Goal: Transaction & Acquisition: Obtain resource

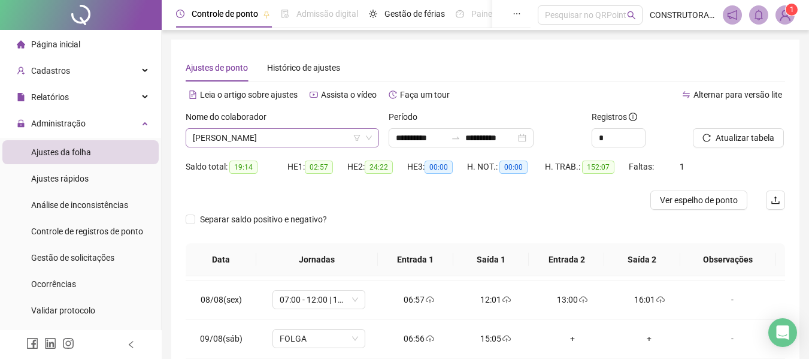
click at [348, 139] on span "[PERSON_NAME]" at bounding box center [282, 138] width 179 height 18
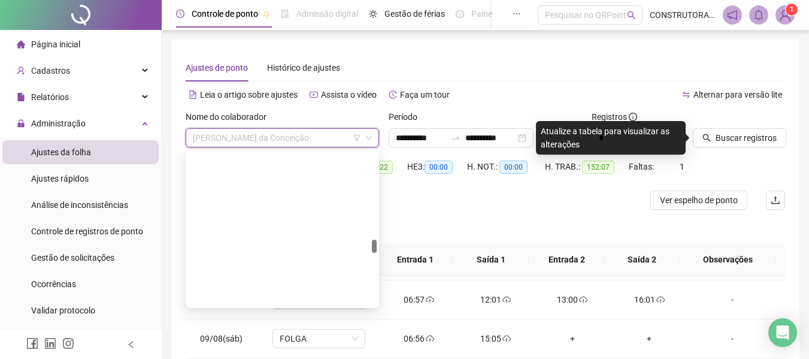
click at [351, 141] on span "[PERSON_NAME] da Conceição" at bounding box center [282, 138] width 179 height 18
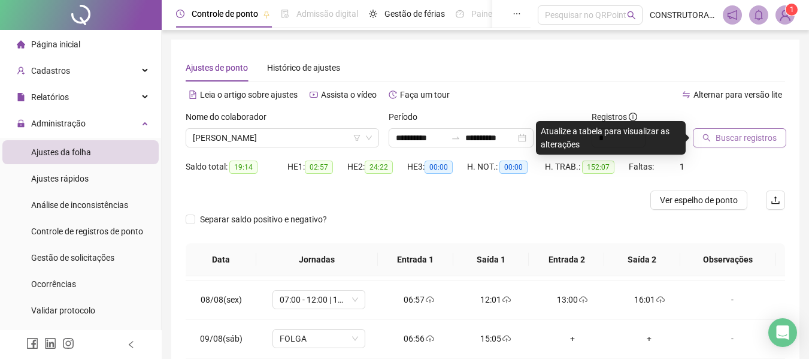
click at [724, 130] on button "Buscar registros" at bounding box center [738, 137] width 93 height 19
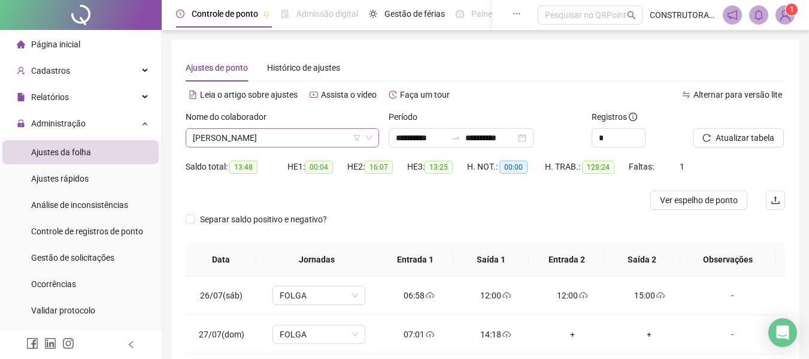
click at [285, 142] on span "[PERSON_NAME]" at bounding box center [282, 138] width 179 height 18
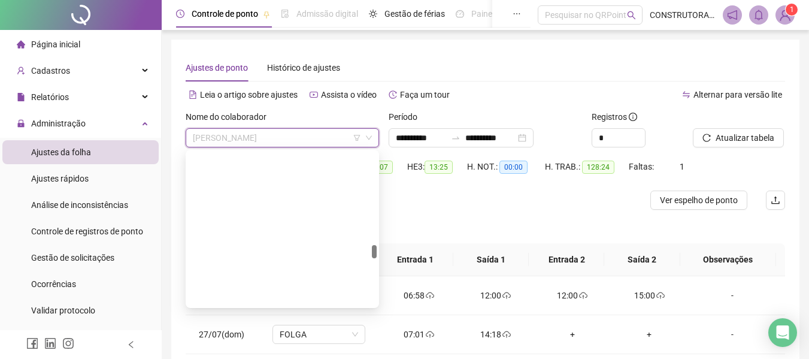
scroll to position [1077, 0]
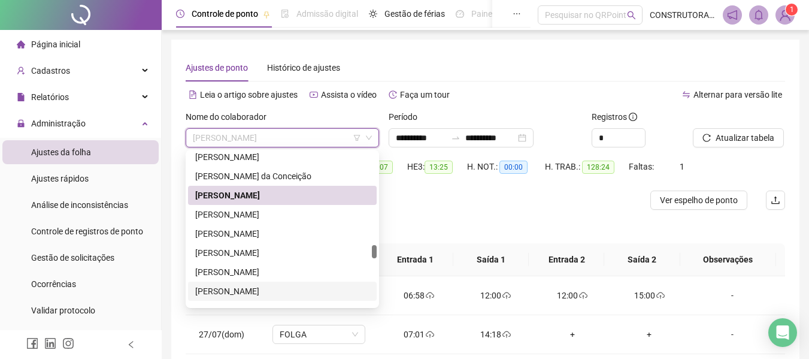
click at [257, 289] on div "[PERSON_NAME]" at bounding box center [282, 290] width 174 height 13
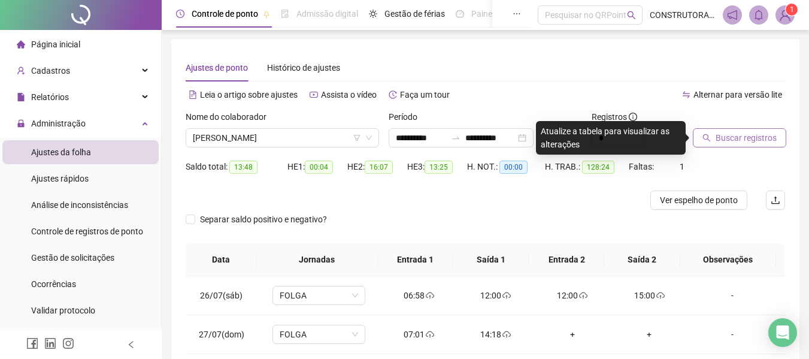
click at [747, 139] on span "Buscar registros" at bounding box center [745, 137] width 61 height 13
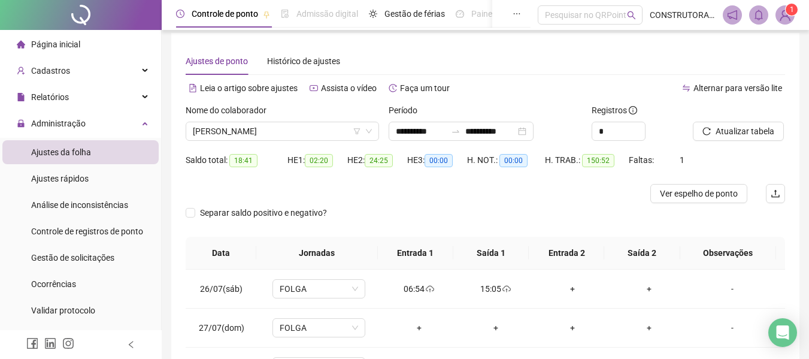
scroll to position [0, 0]
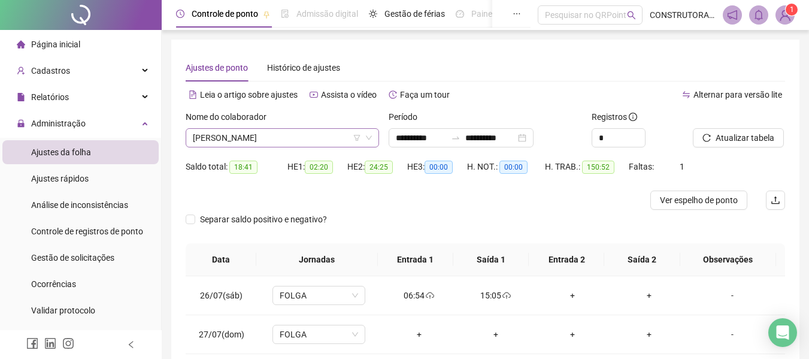
click at [227, 137] on span "[PERSON_NAME]" at bounding box center [282, 138] width 179 height 18
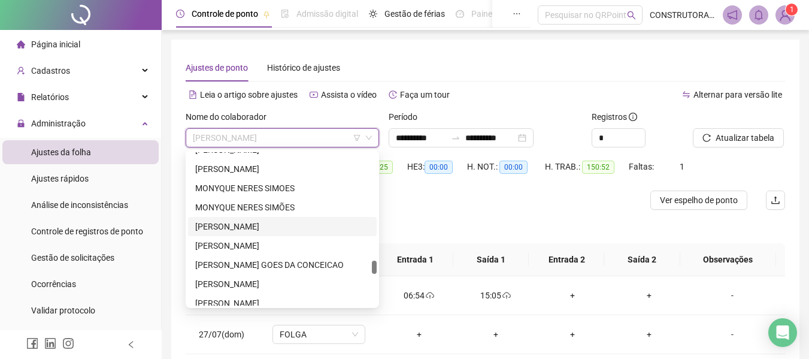
scroll to position [1317, 0]
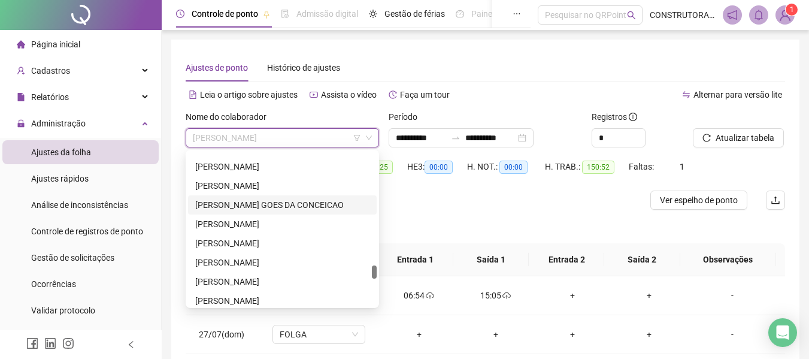
click at [242, 202] on div "[PERSON_NAME] GOES DA CONCEICAO" at bounding box center [282, 204] width 174 height 13
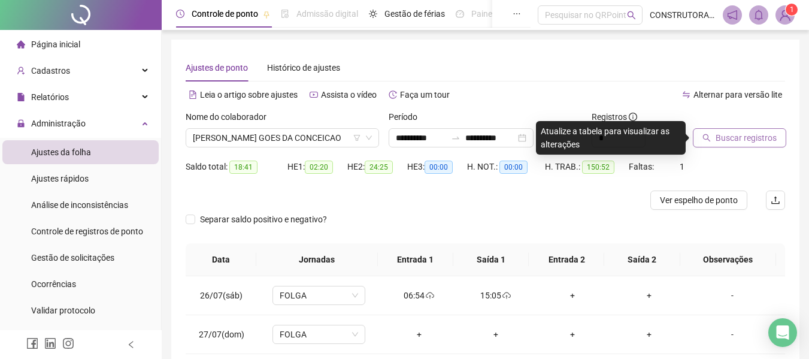
click at [717, 140] on span "Buscar registros" at bounding box center [745, 137] width 61 height 13
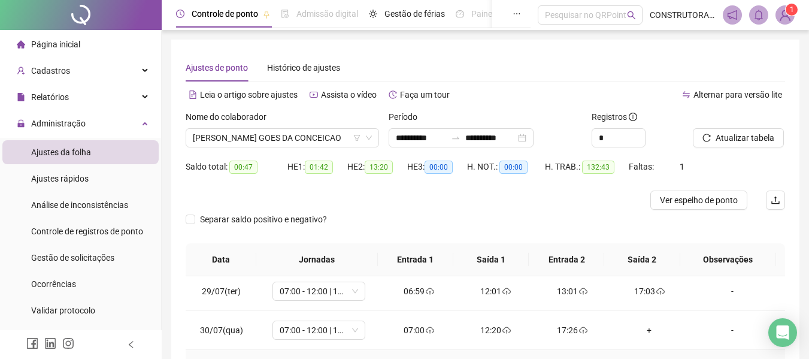
scroll to position [120, 0]
click at [648, 332] on div "+" at bounding box center [648, 330] width 57 height 13
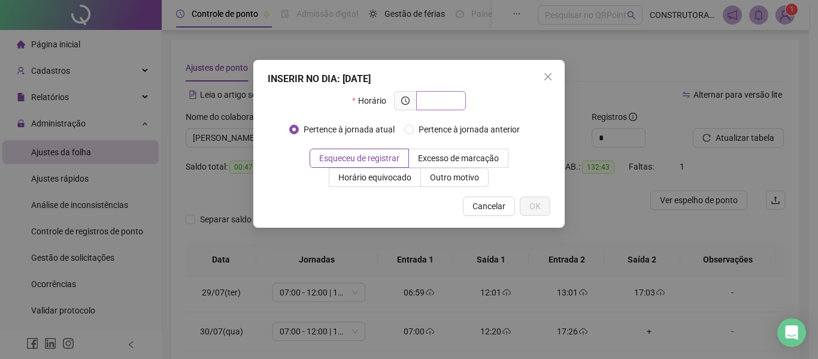
click at [439, 101] on input "text" at bounding box center [439, 100] width 33 height 13
type input "*****"
click at [542, 206] on button "OK" at bounding box center [535, 205] width 31 height 19
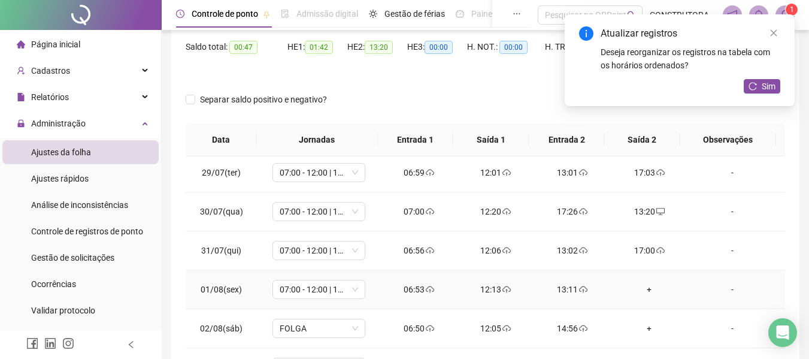
click at [634, 290] on div "+" at bounding box center [648, 289] width 57 height 13
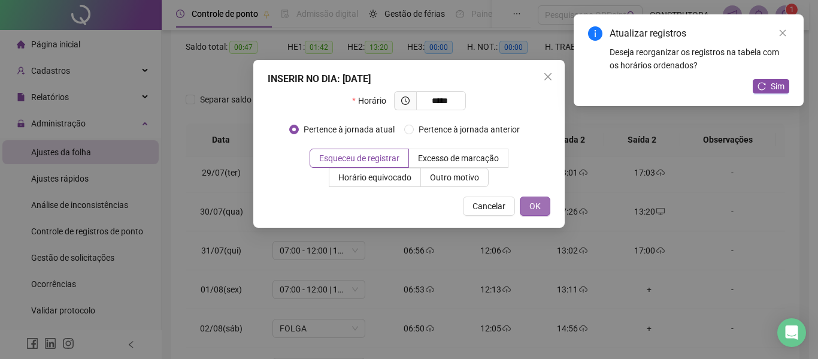
type input "*****"
click at [533, 211] on span "OK" at bounding box center [534, 205] width 11 height 13
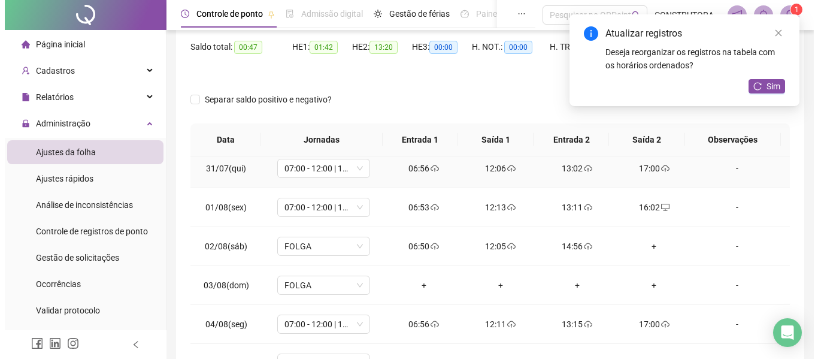
scroll to position [239, 0]
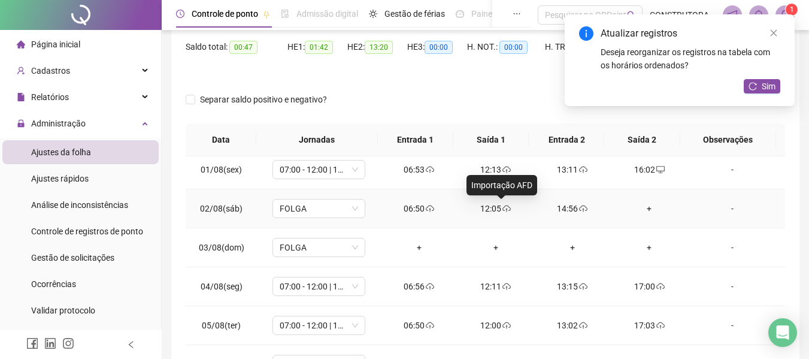
click at [505, 209] on icon "cloud-upload" at bounding box center [506, 210] width 2 height 4
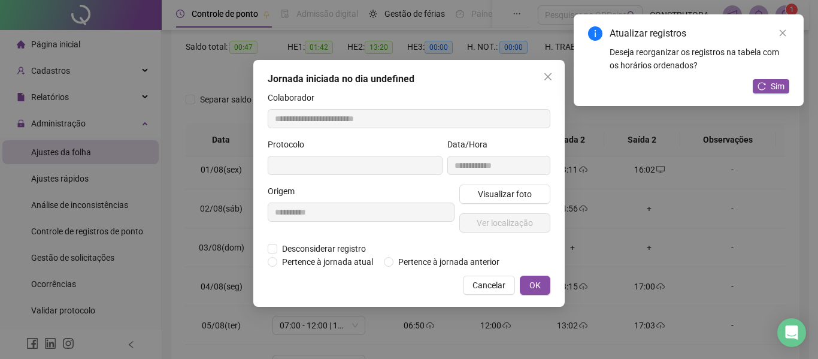
type input "**********"
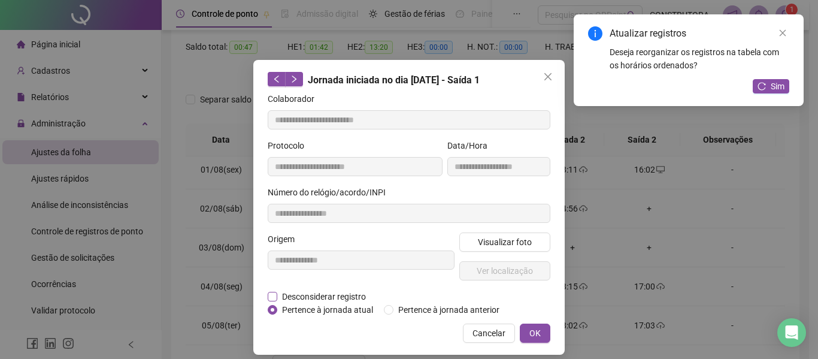
click at [333, 300] on span "Desconsiderar registro" at bounding box center [323, 296] width 93 height 13
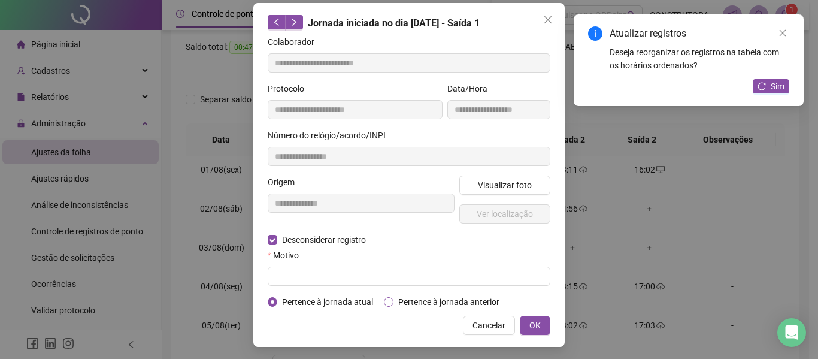
scroll to position [59, 0]
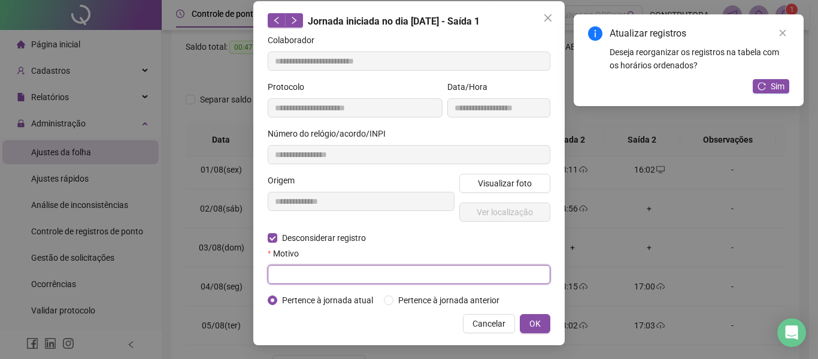
click at [427, 272] on input "text" at bounding box center [409, 274] width 283 height 19
type input "**********"
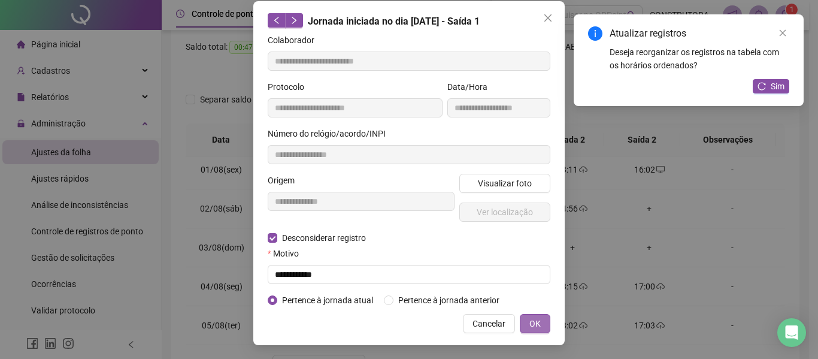
drag, startPoint x: 552, startPoint y: 325, endPoint x: 541, endPoint y: 326, distance: 11.4
click at [552, 326] on div "**********" at bounding box center [408, 173] width 311 height 344
click at [537, 326] on button "OK" at bounding box center [535, 323] width 31 height 19
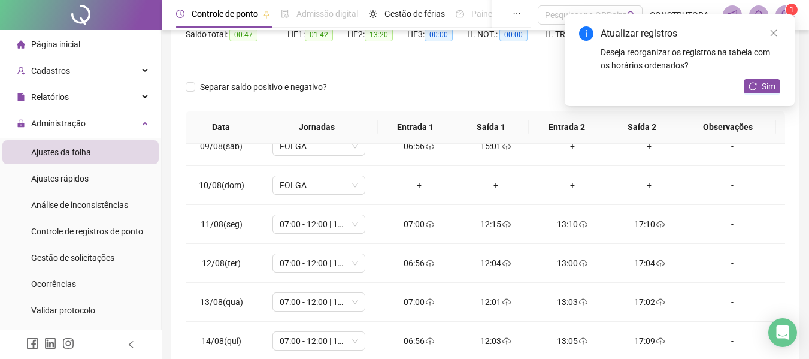
scroll to position [119, 0]
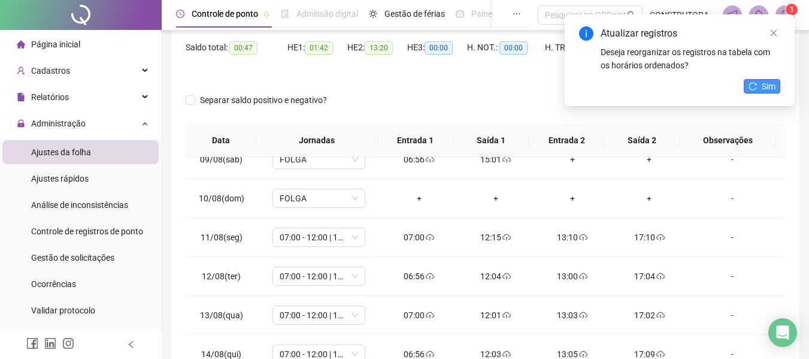
drag, startPoint x: 764, startPoint y: 76, endPoint x: 761, endPoint y: 84, distance: 8.3
click at [763, 78] on div "Atualizar registros Deseja reorganizar os registros na tabela com os horários o…" at bounding box center [679, 60] width 230 height 92
click at [760, 84] on button "Sim" at bounding box center [761, 86] width 37 height 14
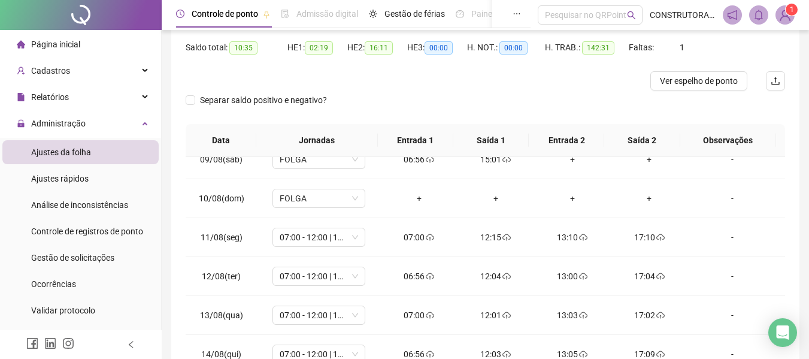
scroll to position [0, 0]
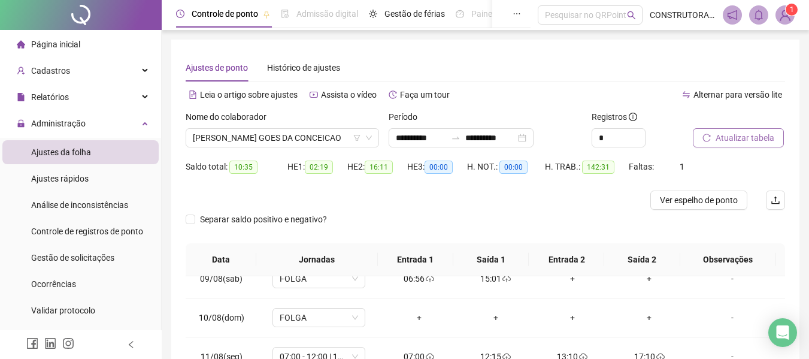
click at [725, 138] on span "Atualizar tabela" at bounding box center [744, 137] width 59 height 13
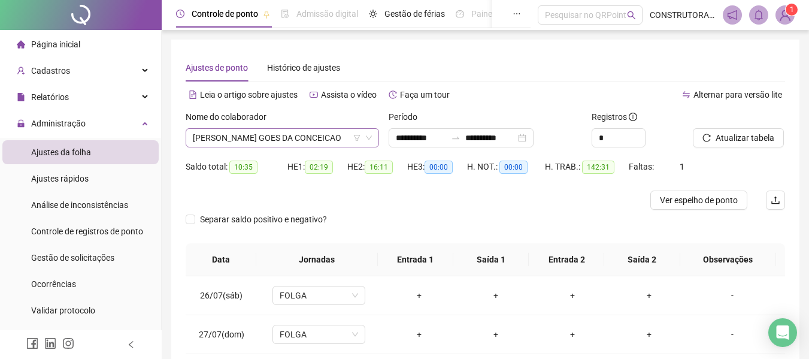
click at [301, 138] on span "[PERSON_NAME] GOES DA CONCEICAO" at bounding box center [282, 138] width 179 height 18
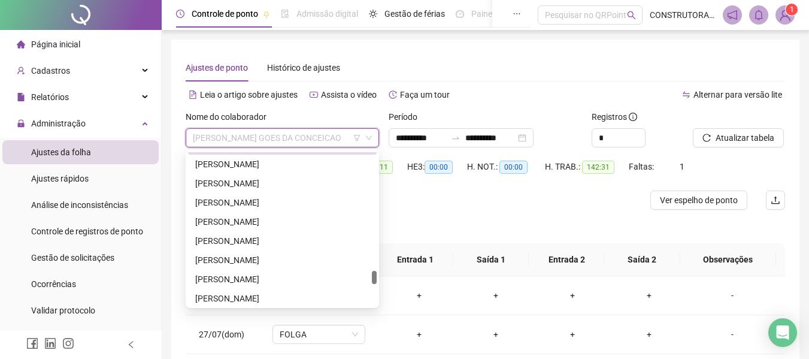
scroll to position [1317, 0]
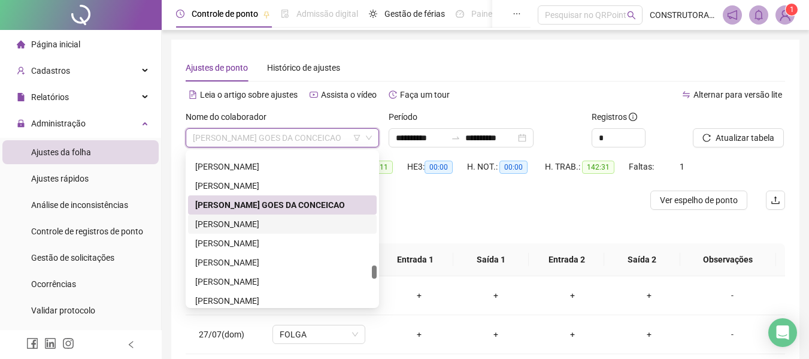
click at [260, 223] on div "[PERSON_NAME]" at bounding box center [282, 223] width 174 height 13
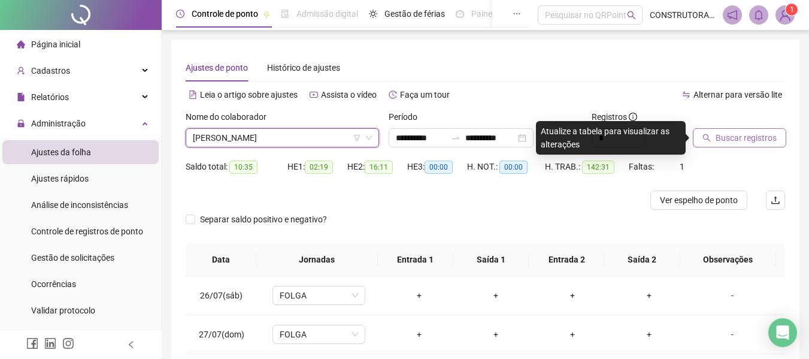
click at [730, 138] on span "Buscar registros" at bounding box center [745, 137] width 61 height 13
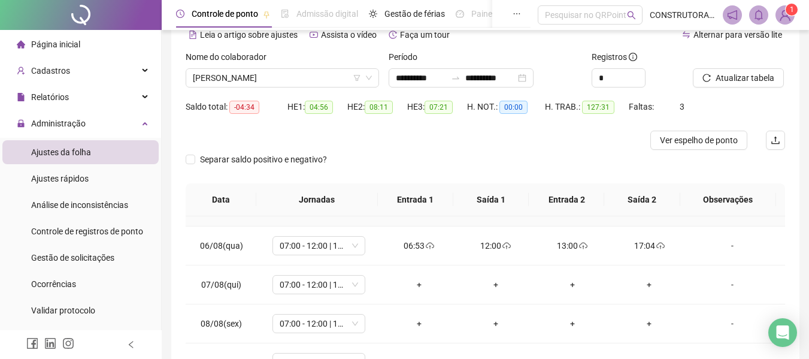
scroll to position [419, 0]
click at [418, 285] on div "+" at bounding box center [418, 283] width 57 height 13
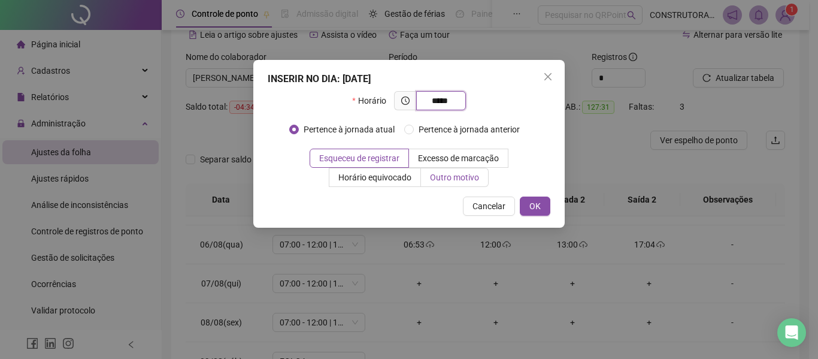
type input "*****"
drag, startPoint x: 466, startPoint y: 180, endPoint x: 442, endPoint y: 185, distance: 24.5
click at [460, 180] on span "Outro motivo" at bounding box center [454, 177] width 49 height 10
click at [448, 174] on span "Outro motivo" at bounding box center [454, 177] width 49 height 10
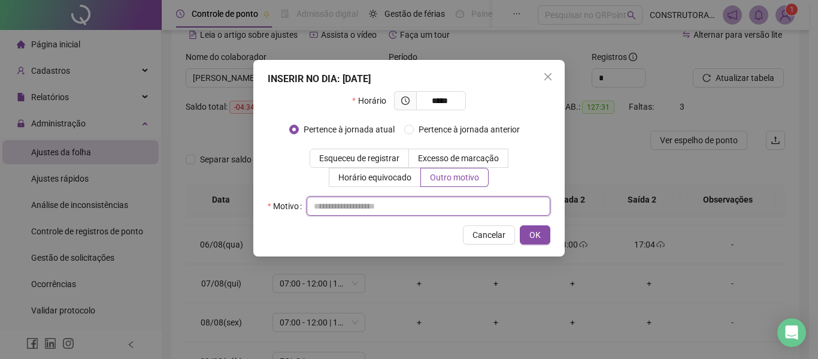
click at [385, 215] on input "text" at bounding box center [428, 205] width 244 height 19
click at [384, 208] on input "text" at bounding box center [428, 205] width 244 height 19
type input "**********"
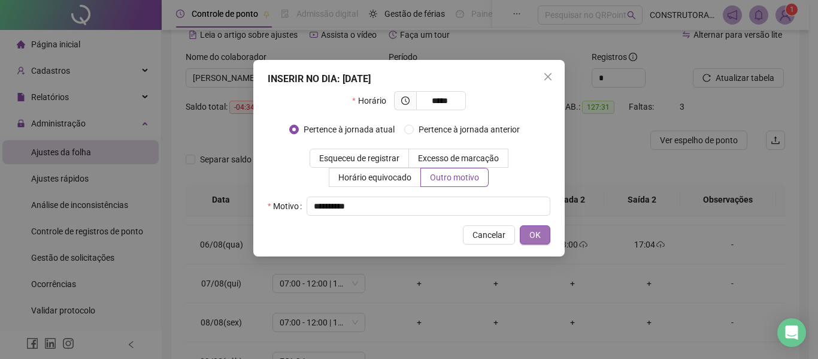
click at [541, 238] on button "OK" at bounding box center [535, 234] width 31 height 19
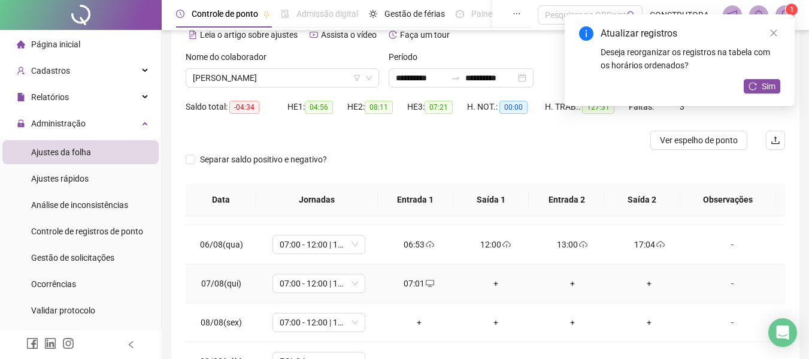
click at [488, 286] on div "+" at bounding box center [495, 283] width 57 height 13
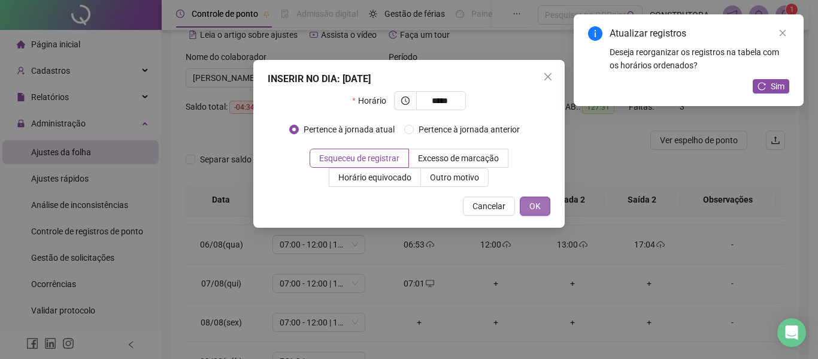
type input "*****"
click at [538, 204] on span "OK" at bounding box center [534, 205] width 11 height 13
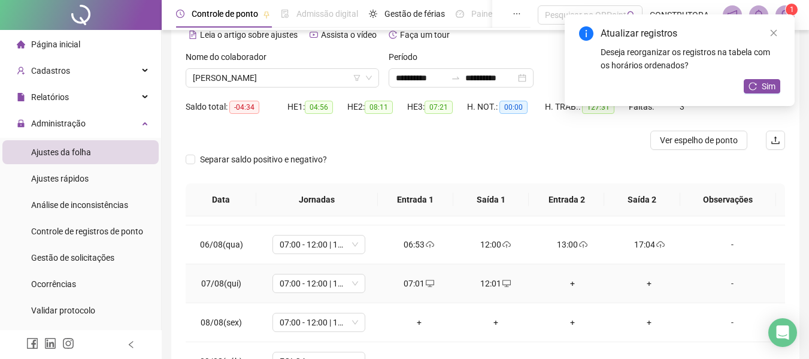
click at [569, 287] on div "+" at bounding box center [571, 283] width 57 height 13
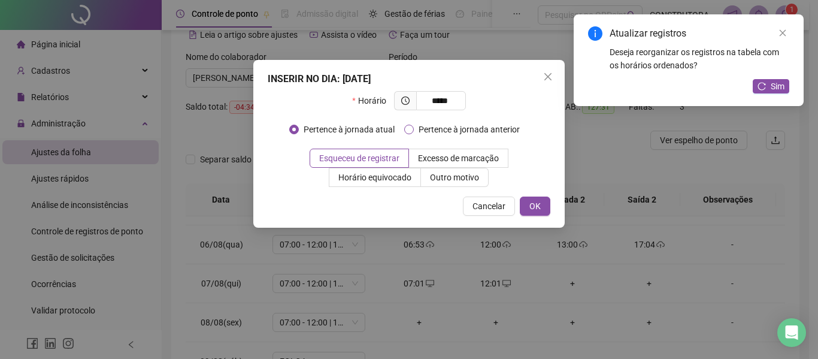
type input "*****"
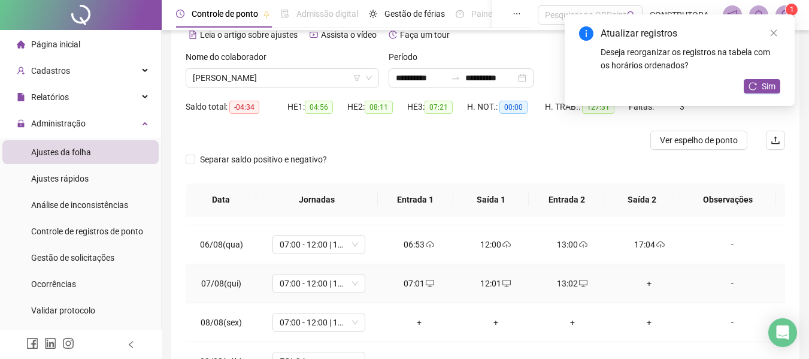
click at [646, 282] on div "+" at bounding box center [648, 283] width 57 height 13
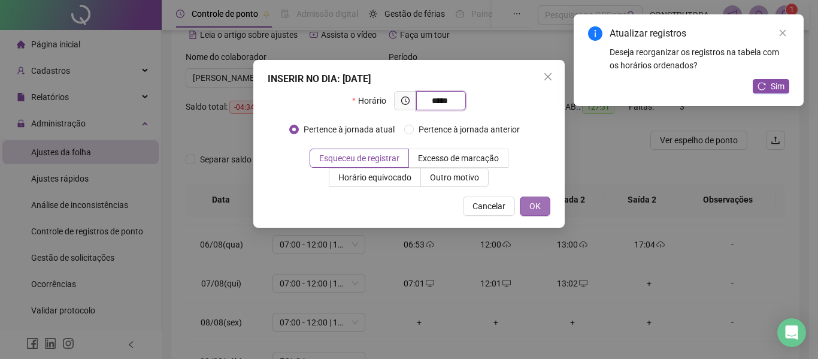
type input "*****"
click at [534, 205] on span "OK" at bounding box center [534, 205] width 11 height 13
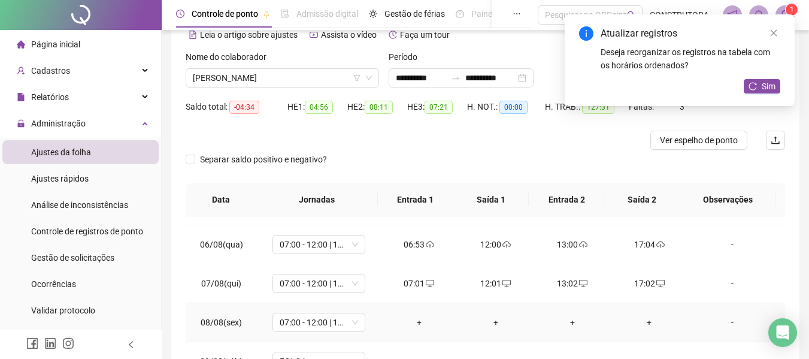
click at [417, 324] on div "+" at bounding box center [418, 321] width 57 height 13
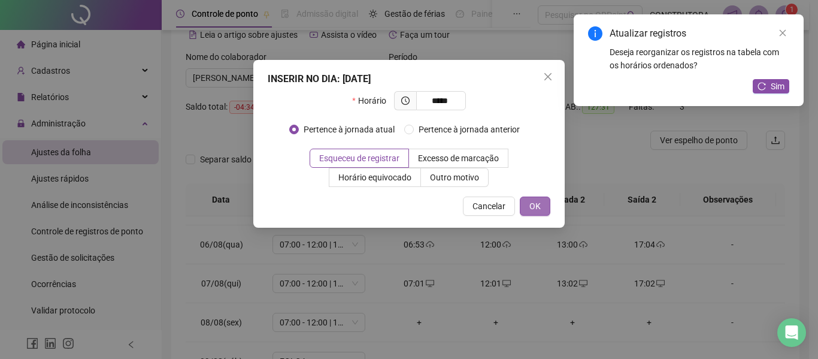
type input "*****"
click at [538, 209] on span "OK" at bounding box center [534, 205] width 11 height 13
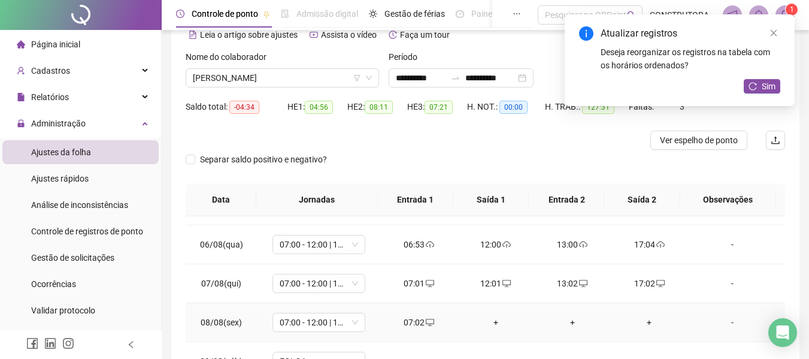
click at [486, 319] on div "+" at bounding box center [495, 321] width 57 height 13
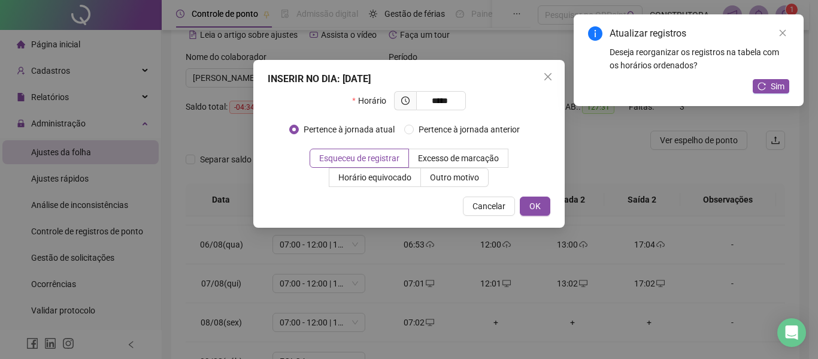
type input "*****"
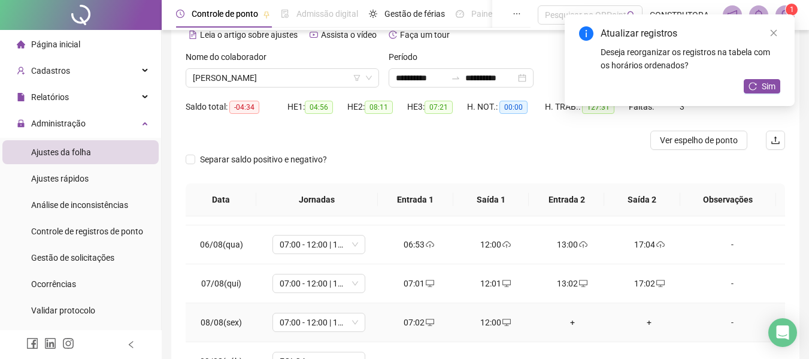
click at [564, 318] on div "+" at bounding box center [571, 321] width 57 height 13
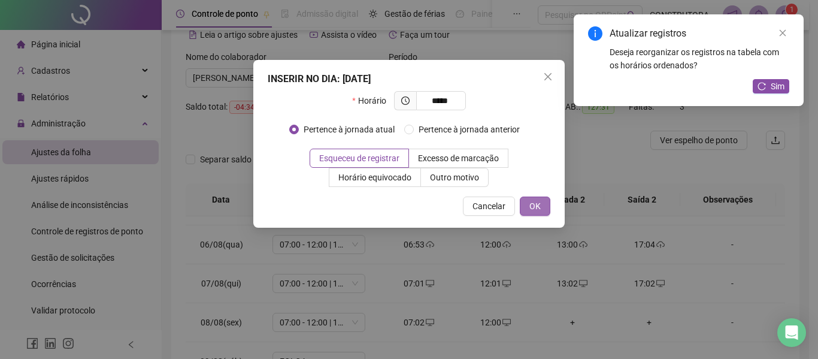
type input "*****"
click at [536, 199] on button "OK" at bounding box center [535, 205] width 31 height 19
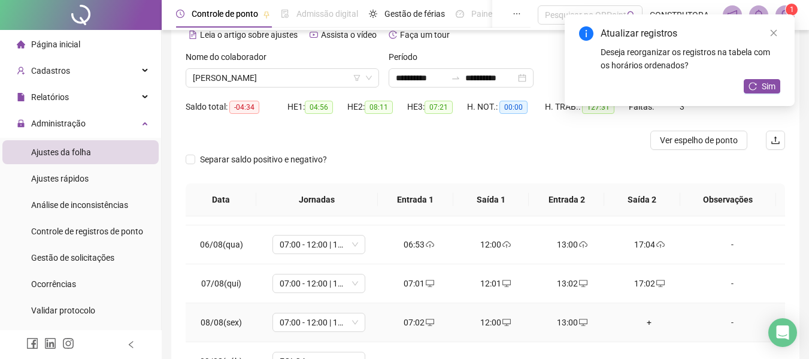
click at [652, 326] on div "+" at bounding box center [648, 321] width 57 height 13
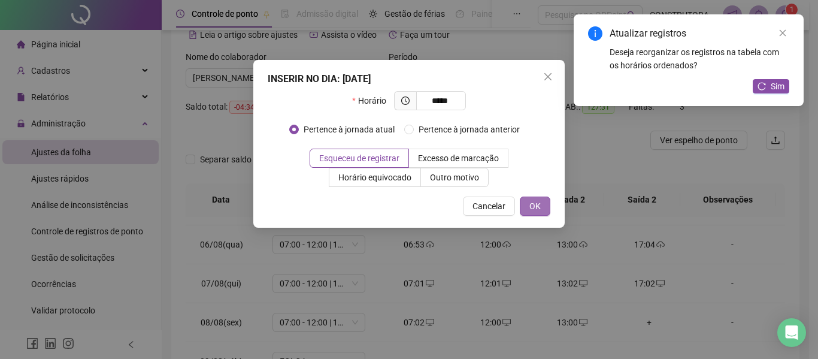
type input "*****"
click at [536, 205] on span "OK" at bounding box center [534, 205] width 11 height 13
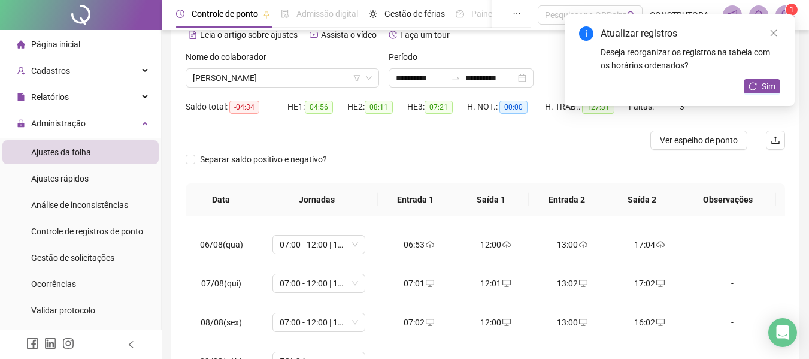
click at [743, 75] on div "Atualizar registros Deseja reorganizar os registros na tabela com os horários o…" at bounding box center [679, 60] width 230 height 92
click at [757, 86] on icon "reload" at bounding box center [752, 86] width 8 height 8
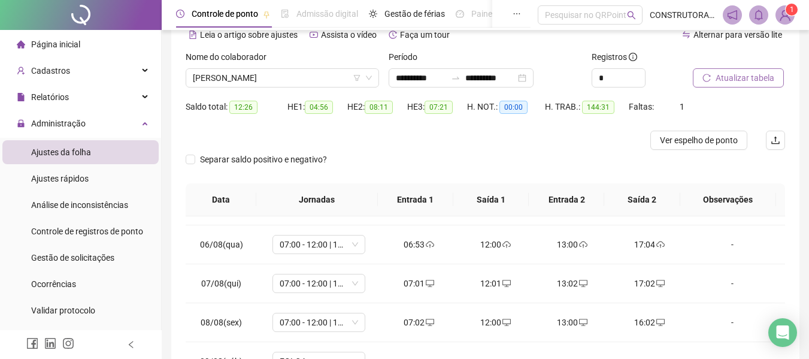
click at [720, 75] on span "Atualizar tabela" at bounding box center [744, 77] width 59 height 13
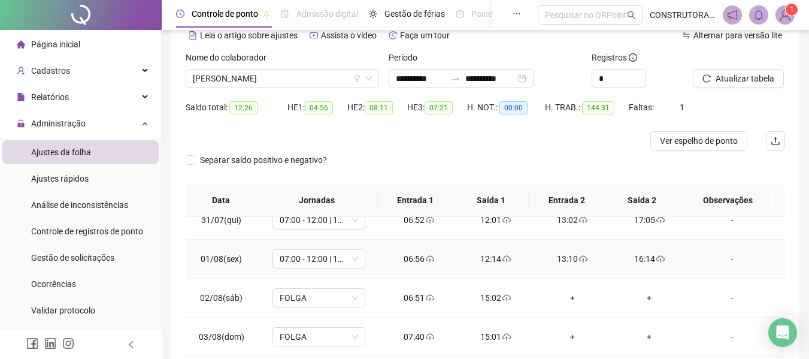
scroll to position [142, 0]
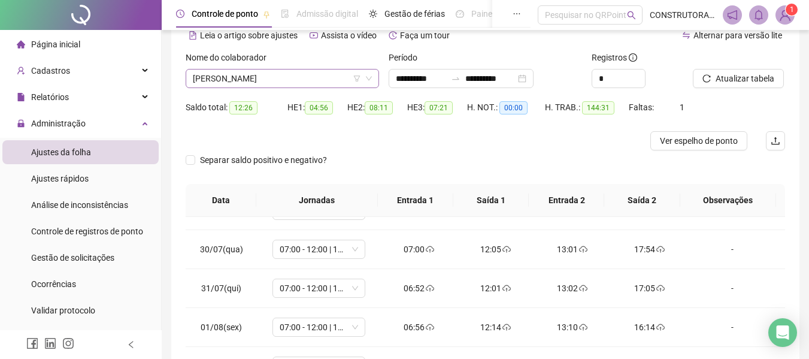
drag, startPoint x: 311, startPoint y: 69, endPoint x: 300, endPoint y: 77, distance: 13.3
click at [303, 75] on span "[PERSON_NAME]" at bounding box center [282, 78] width 179 height 18
click at [300, 77] on span "[PERSON_NAME]" at bounding box center [282, 78] width 179 height 18
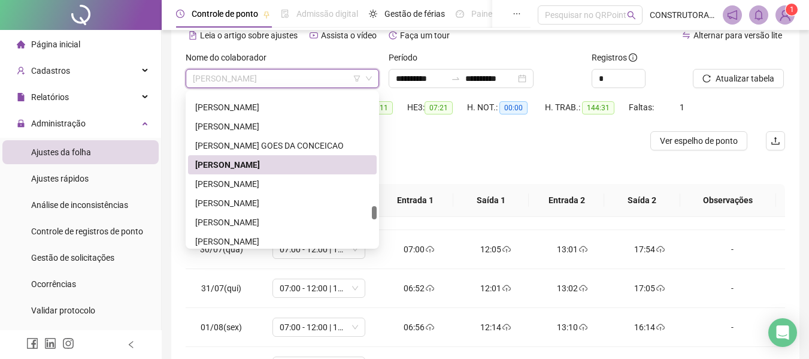
click at [291, 81] on span "[PERSON_NAME]" at bounding box center [282, 78] width 179 height 18
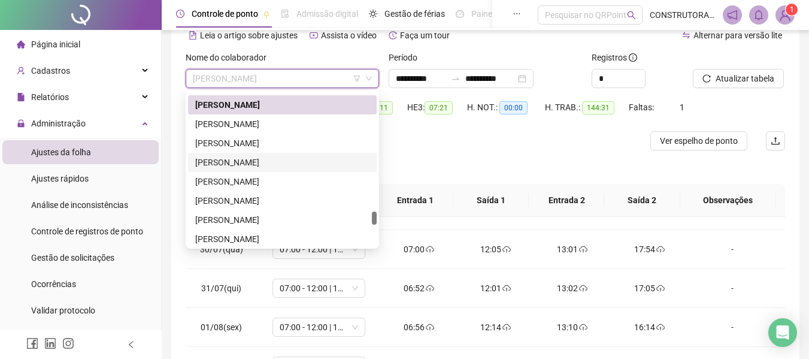
click at [277, 166] on div "[PERSON_NAME]" at bounding box center [282, 162] width 174 height 13
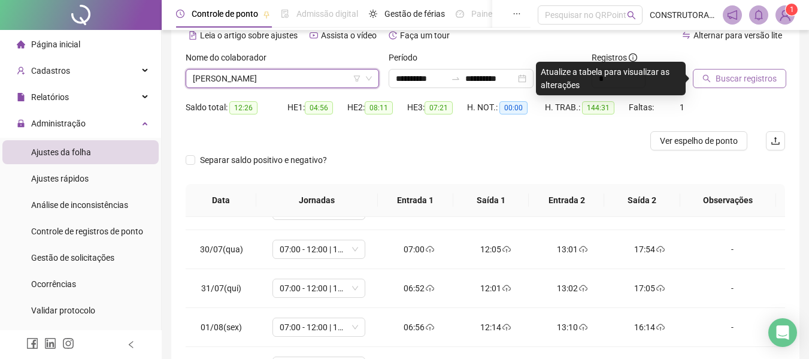
click at [752, 80] on span "Buscar registros" at bounding box center [745, 78] width 61 height 13
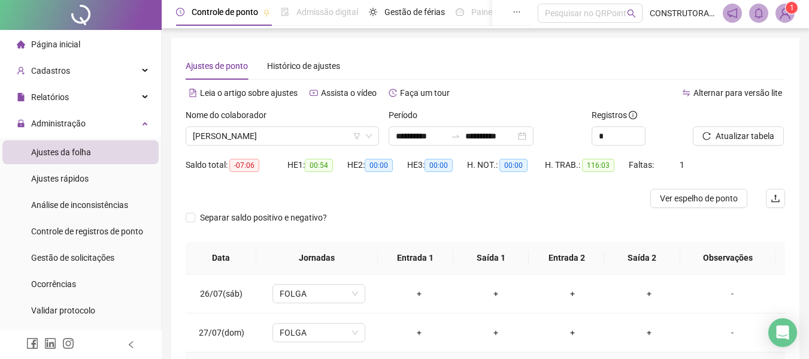
scroll to position [0, 0]
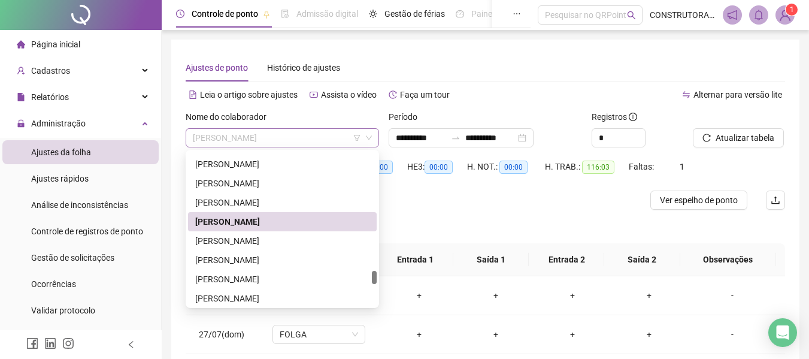
click at [333, 142] on span "[PERSON_NAME]" at bounding box center [282, 138] width 179 height 18
click at [287, 283] on div "[PERSON_NAME]" at bounding box center [282, 278] width 174 height 13
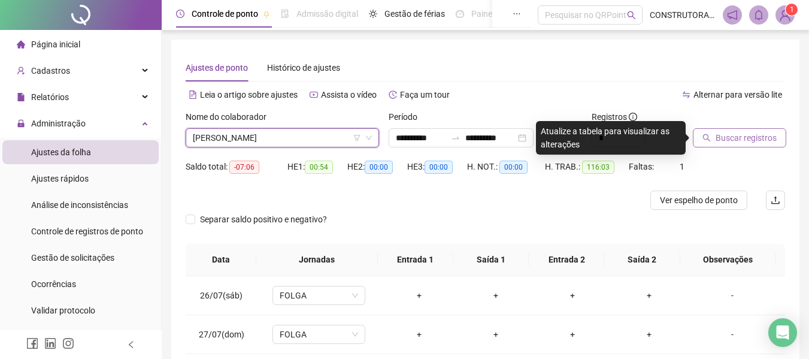
click at [714, 137] on button "Buscar registros" at bounding box center [738, 137] width 93 height 19
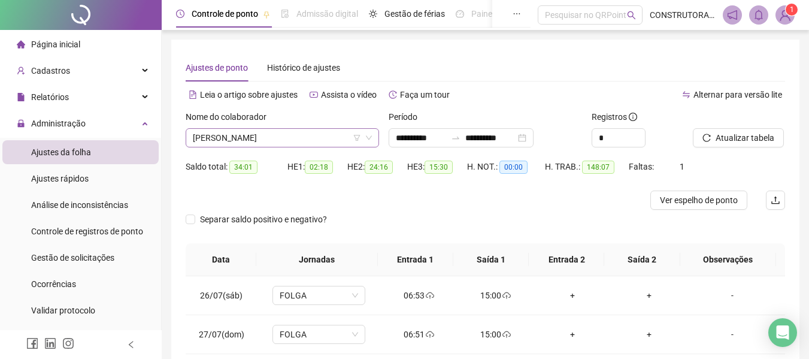
click at [357, 141] on icon "filter" at bounding box center [356, 137] width 7 height 7
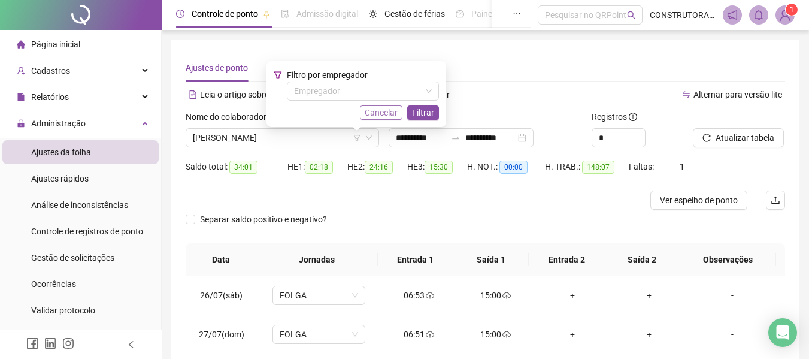
click at [392, 115] on span "Cancelar" at bounding box center [381, 112] width 33 height 13
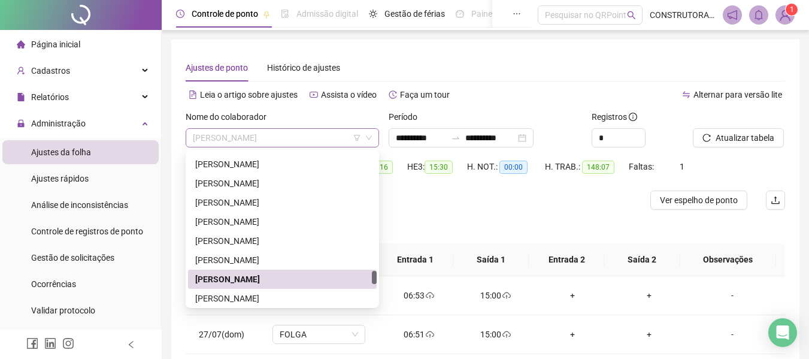
click at [373, 137] on div "[PERSON_NAME]" at bounding box center [282, 137] width 193 height 19
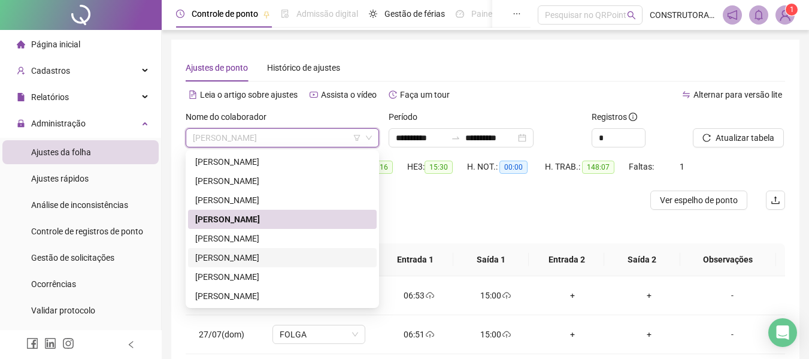
click at [237, 257] on div "[PERSON_NAME]" at bounding box center [282, 257] width 174 height 13
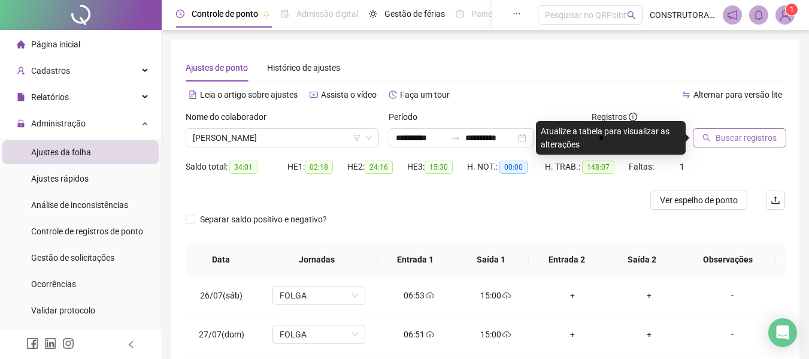
click at [774, 141] on button "Buscar registros" at bounding box center [738, 137] width 93 height 19
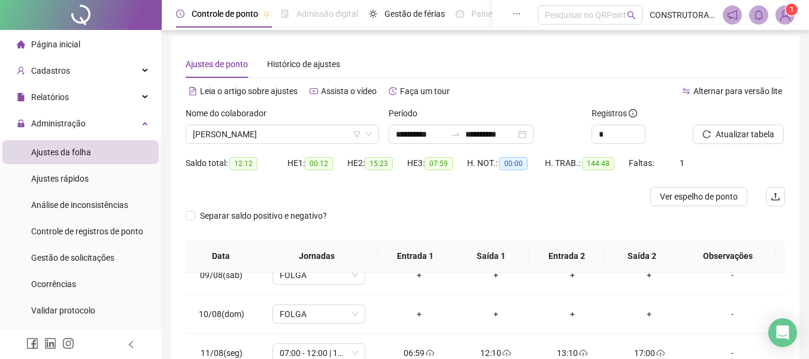
scroll to position [0, 0]
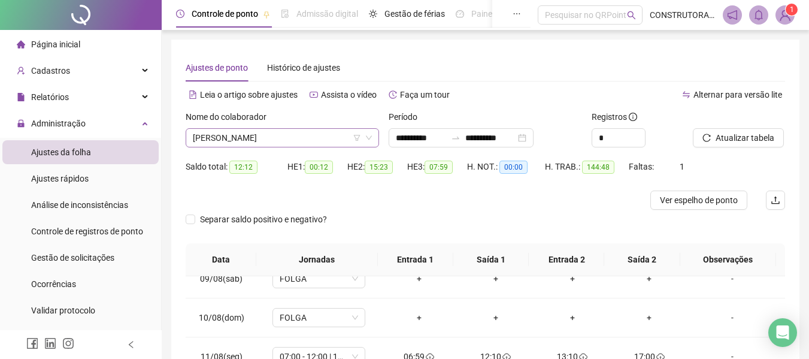
click at [306, 138] on span "[PERSON_NAME]" at bounding box center [282, 138] width 179 height 18
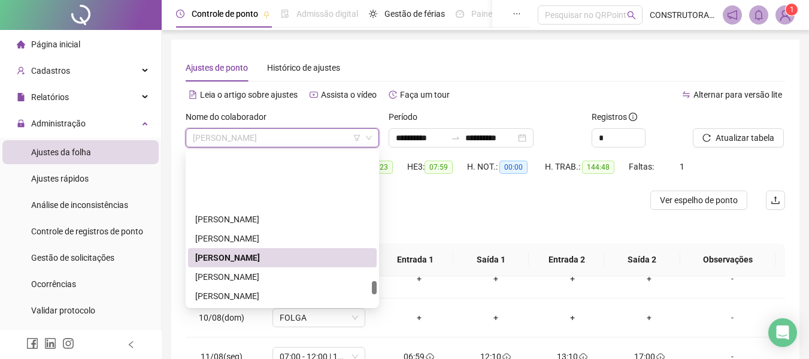
scroll to position [1496, 0]
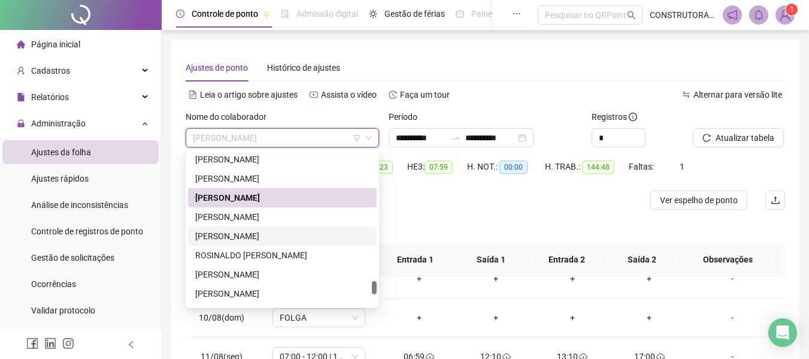
click at [242, 232] on div "[PERSON_NAME]" at bounding box center [282, 235] width 174 height 13
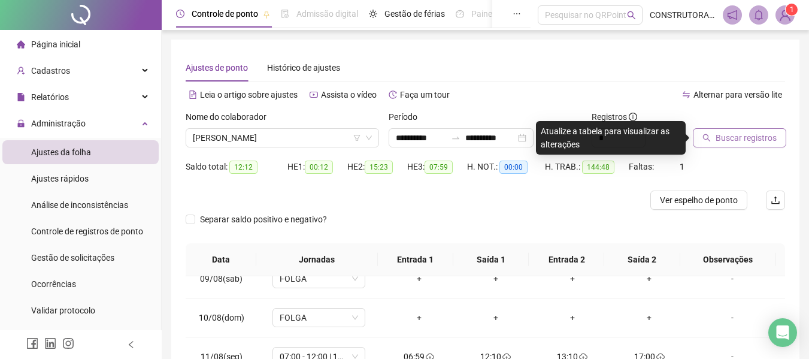
click at [711, 136] on button "Buscar registros" at bounding box center [738, 137] width 93 height 19
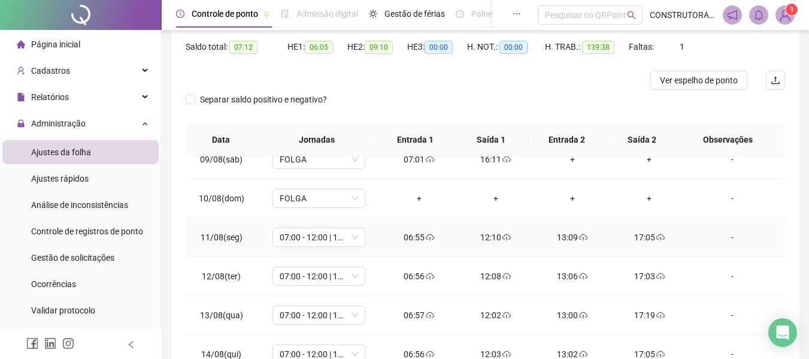
scroll to position [561, 0]
click at [707, 82] on span "Ver espelho de ponto" at bounding box center [699, 80] width 78 height 13
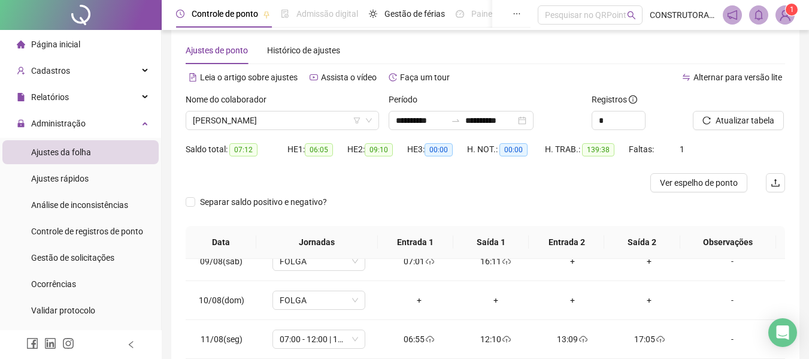
scroll to position [0, 0]
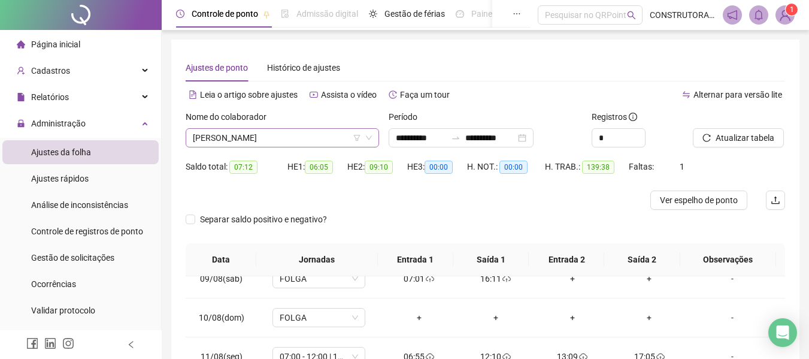
click at [357, 139] on icon "filter" at bounding box center [356, 137] width 7 height 7
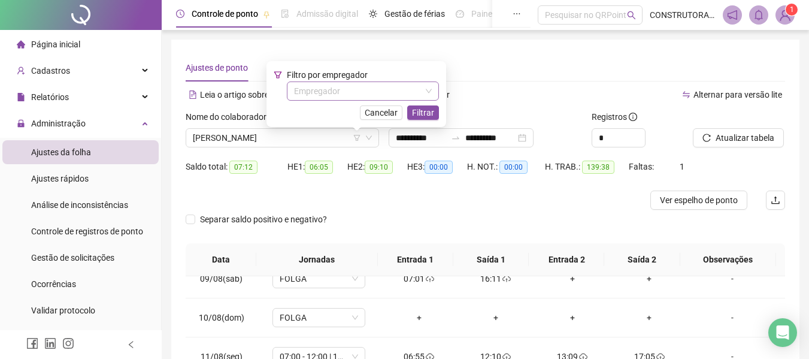
click at [430, 90] on icon "down" at bounding box center [428, 90] width 7 height 7
drag, startPoint x: 430, startPoint y: 90, endPoint x: 422, endPoint y: 90, distance: 8.4
click at [430, 90] on icon "down" at bounding box center [428, 90] width 7 height 7
click at [380, 88] on input "search" at bounding box center [357, 91] width 127 height 18
click at [465, 72] on div "Ajustes de ponto Histórico de ajustes" at bounding box center [485, 68] width 599 height 28
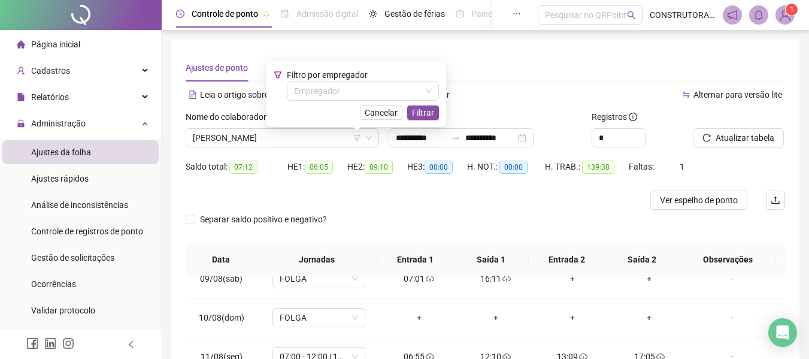
click at [460, 82] on div "**********" at bounding box center [485, 293] width 599 height 478
click at [89, 49] on li "Página inicial" at bounding box center [80, 44] width 156 height 24
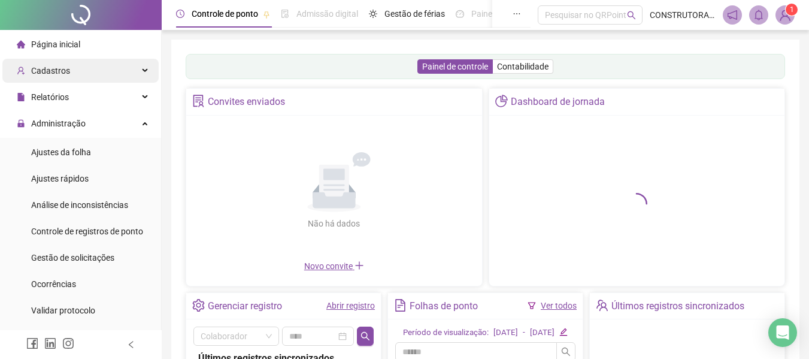
click at [41, 74] on span "Cadastros" at bounding box center [50, 71] width 39 height 10
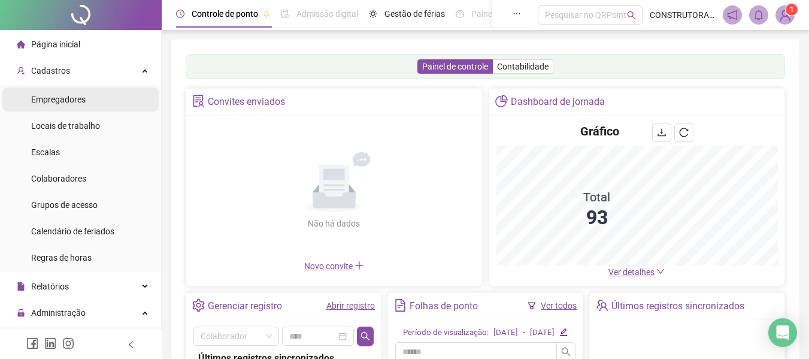
click at [51, 95] on span "Empregadores" at bounding box center [58, 100] width 54 height 10
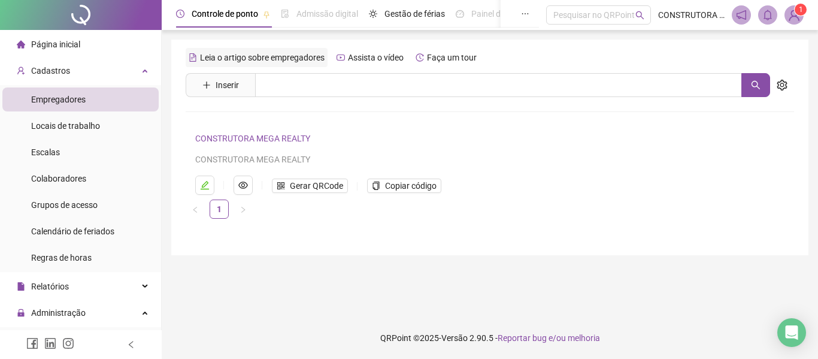
click at [295, 58] on span "Leia o artigo sobre empregadores" at bounding box center [262, 58] width 124 height 10
click at [93, 211] on div "Grupos de acesso" at bounding box center [64, 205] width 66 height 24
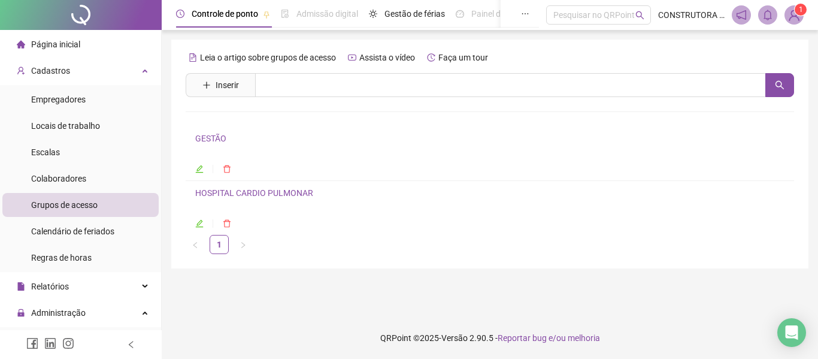
click at [284, 190] on link "HOSPITAL CARDIO PULMONAR" at bounding box center [254, 193] width 118 height 10
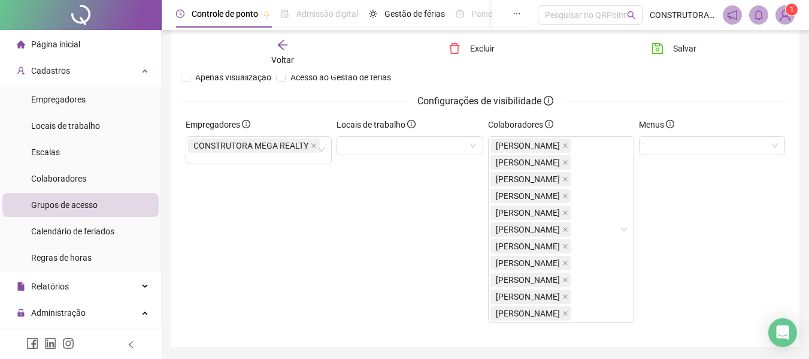
scroll to position [163, 0]
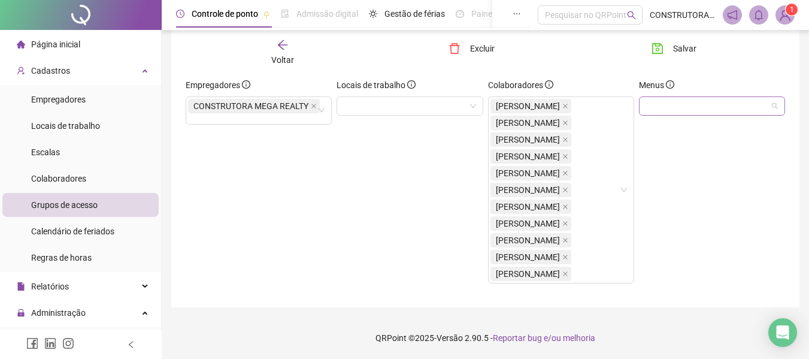
click at [694, 108] on div at bounding box center [712, 105] width 146 height 19
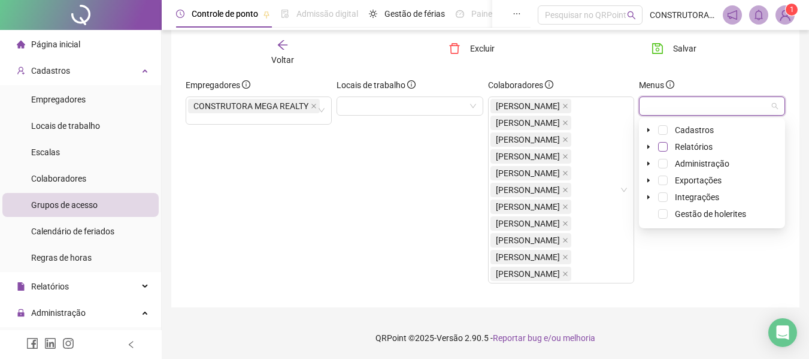
click at [664, 147] on span at bounding box center [663, 147] width 10 height 10
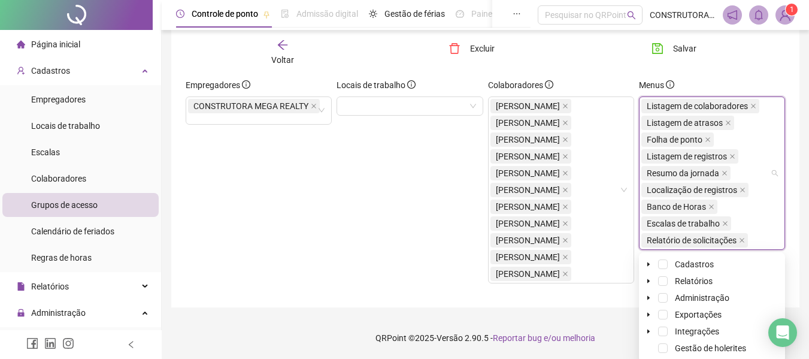
scroll to position [166, 0]
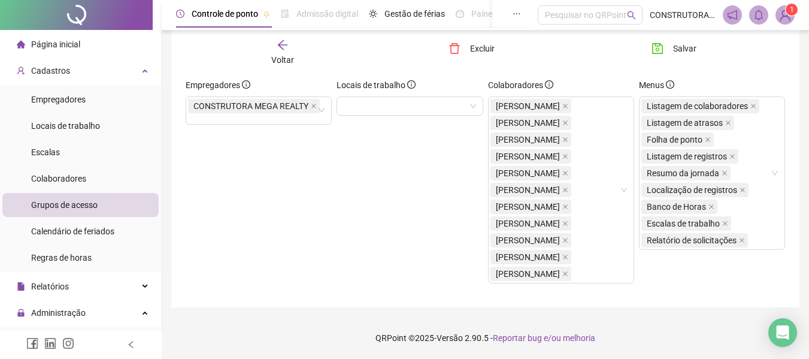
click at [390, 175] on div "Locais de trabalho" at bounding box center [409, 185] width 151 height 214
click at [436, 105] on div at bounding box center [409, 105] width 146 height 19
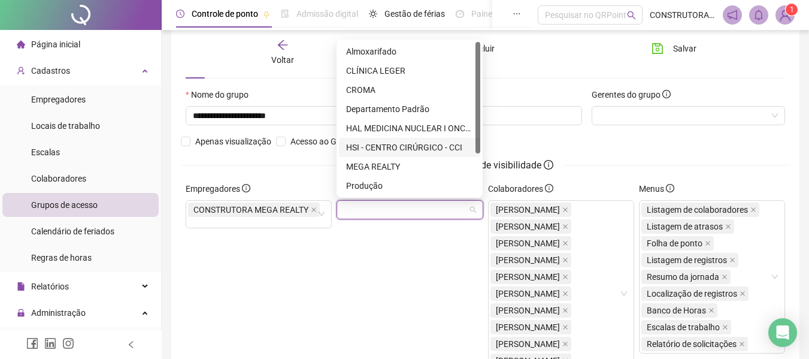
scroll to position [57, 0]
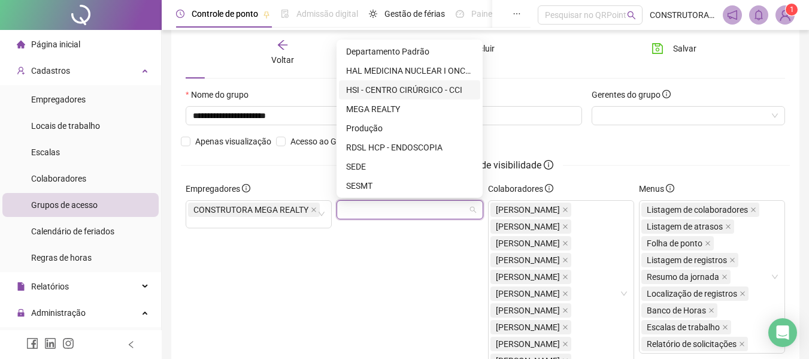
click at [369, 149] on div "RDSL HCP - ENDOSCOPIA" at bounding box center [409, 147] width 127 height 13
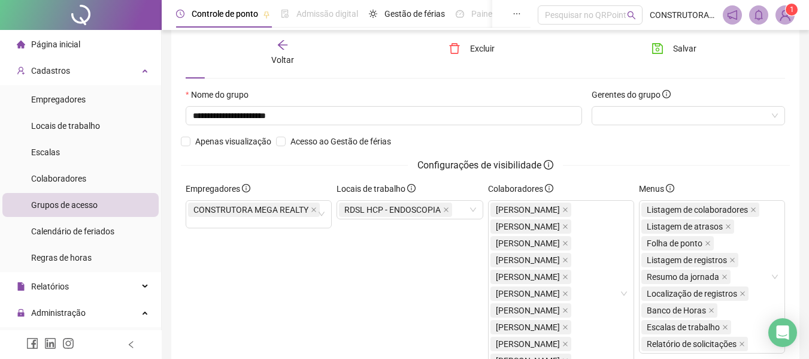
click at [343, 284] on div "Locais de trabalho RDSL HCP - ENDOSCOPIA" at bounding box center [409, 289] width 151 height 214
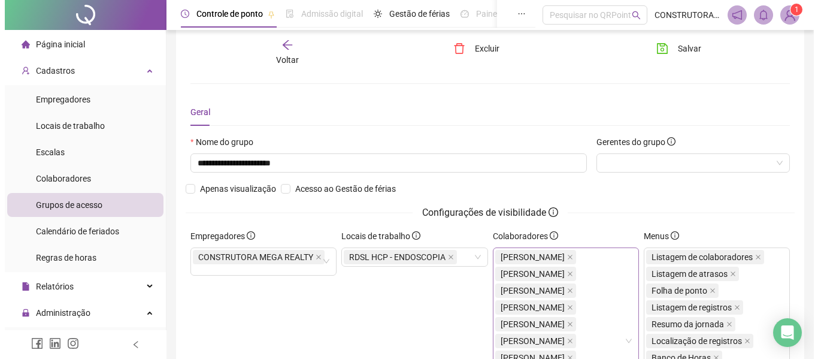
scroll to position [0, 0]
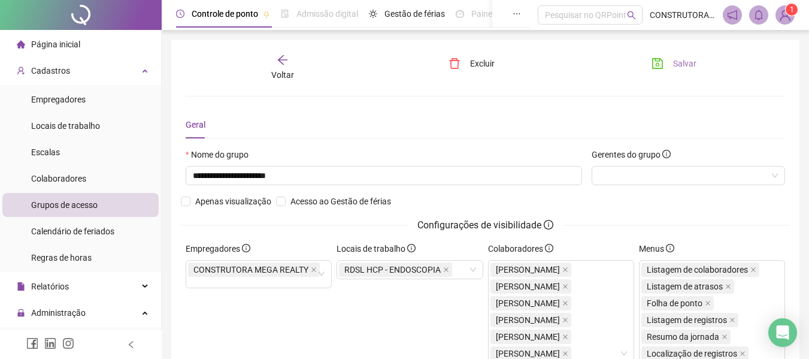
click at [673, 59] on span "Salvar" at bounding box center [684, 63] width 23 height 13
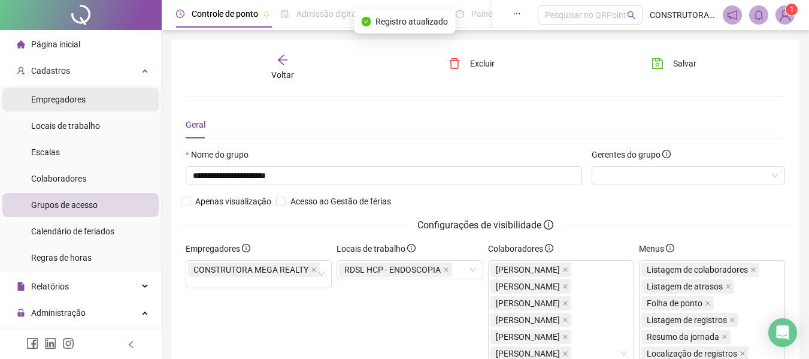
click at [51, 97] on span "Empregadores" at bounding box center [58, 100] width 54 height 10
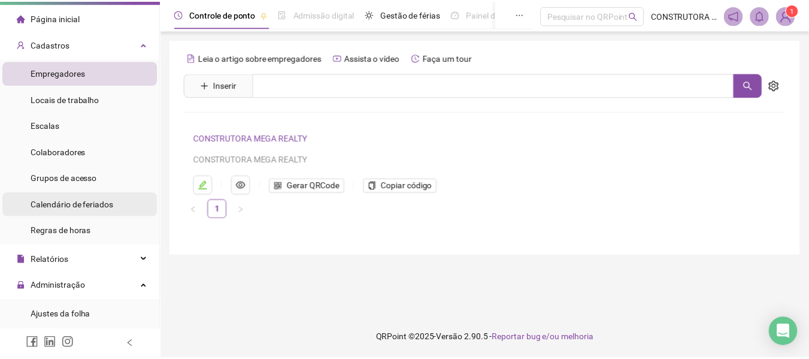
scroll to position [120, 0]
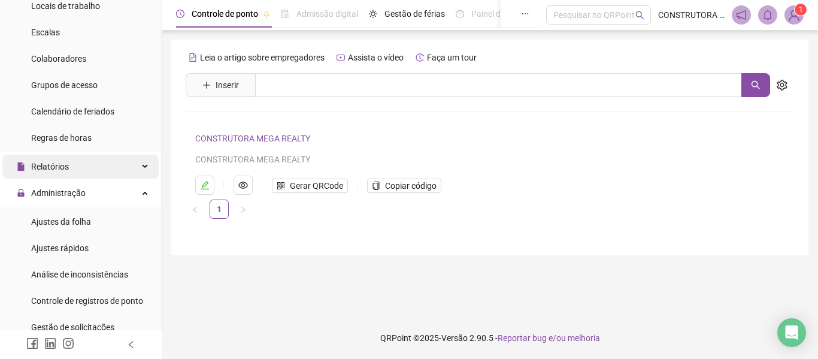
click at [81, 169] on div "Relatórios" at bounding box center [80, 166] width 156 height 24
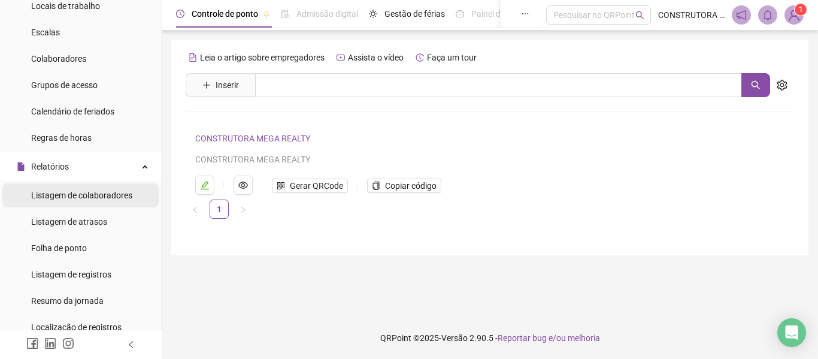
click at [104, 196] on span "Listagem de colaboradores" at bounding box center [81, 195] width 101 height 10
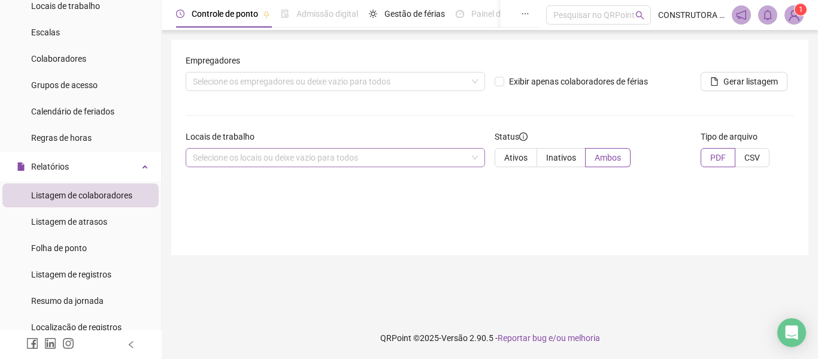
click at [296, 150] on div "Selecione os locais ou deixe vazio para todos" at bounding box center [335, 157] width 299 height 19
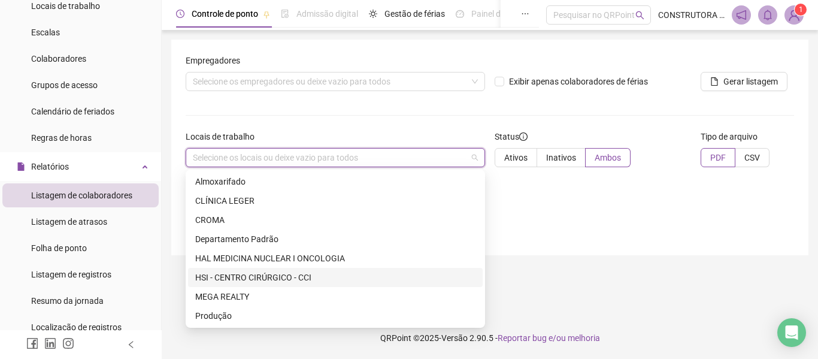
click at [297, 275] on div "HSI - CENTRO CIRÚRGICO - CCI" at bounding box center [335, 277] width 280 height 13
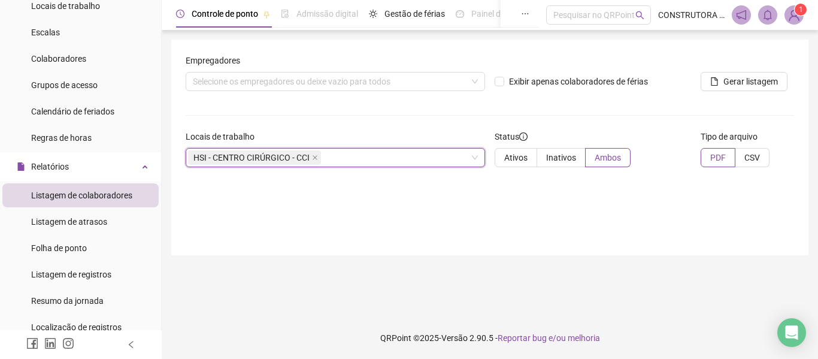
click at [487, 245] on div "Empregadores Selecione os empregadores ou deixe vazio para todos Exibir apenas …" at bounding box center [489, 147] width 637 height 215
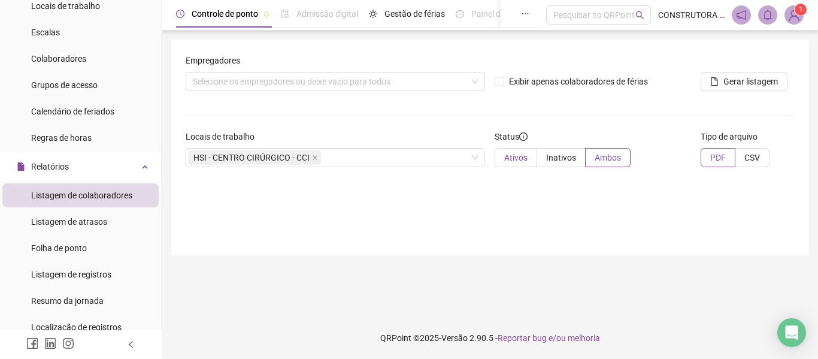
click at [518, 154] on span "Ativos" at bounding box center [515, 158] width 23 height 10
click at [719, 163] on label "PDF" at bounding box center [717, 157] width 35 height 19
click at [69, 263] on div "Listagem de registros" at bounding box center [71, 274] width 80 height 24
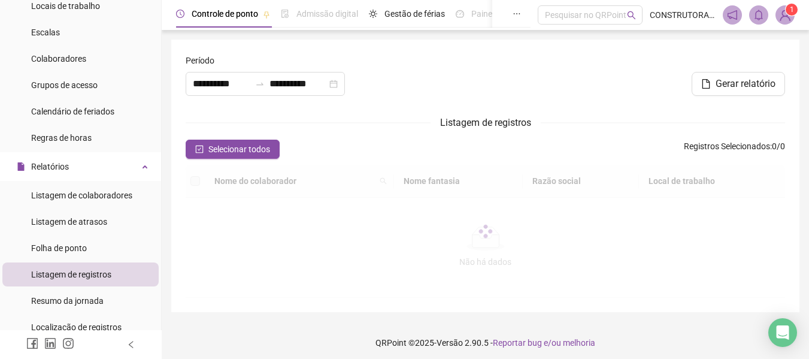
type input "**********"
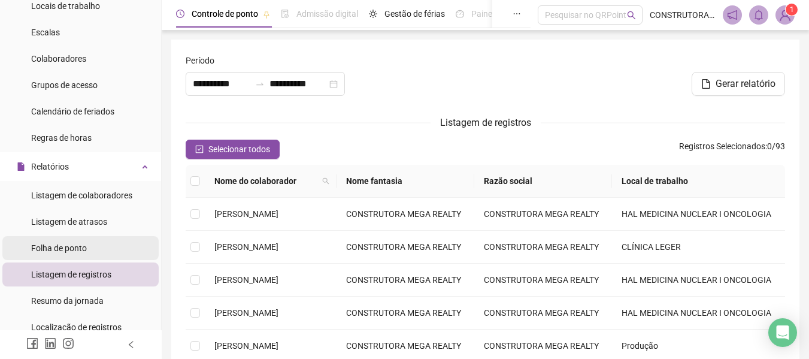
click at [59, 244] on span "Folha de ponto" at bounding box center [59, 248] width 56 height 10
